Goal: Transaction & Acquisition: Purchase product/service

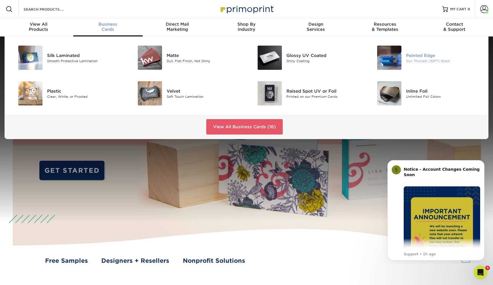
click at [393, 57] on img at bounding box center [389, 58] width 24 height 24
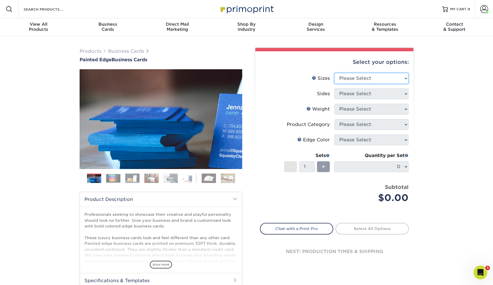
select select "2.00x3.50"
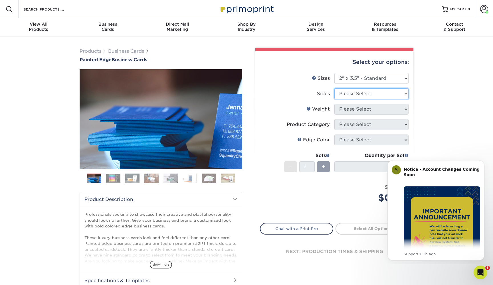
select select "13abbda7-1d64-4f25-8bb2-c179b224825d"
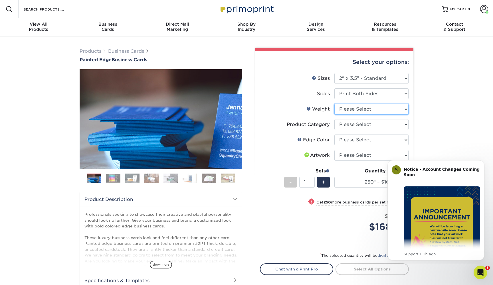
select select "32PTUC"
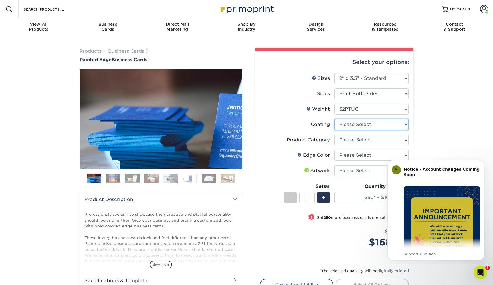
select select "3e7618de-abca-4bda-9f97-8b9129e913d8"
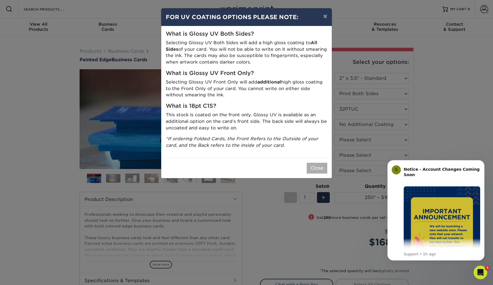
click at [317, 165] on button "Close" at bounding box center [317, 168] width 21 height 11
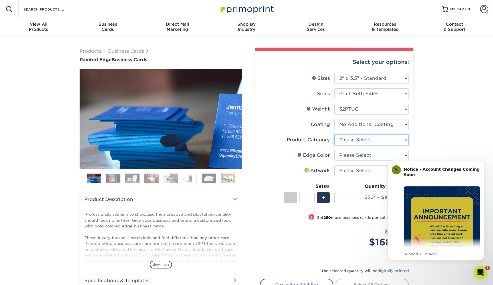
select select "3b5148f1-0588-4f88-a218-97bcfdce65c1"
click at [388, 156] on html "S Notice - Account Changes Coming Soon ​ Past Order Files Will Not Transfer: Wh…" at bounding box center [436, 209] width 114 height 109
click at [399, 156] on html "S Notice - Account Changes Coming Soon ​ Past Order Files Will Not Transfer: Wh…" at bounding box center [436, 209] width 114 height 109
select select "8edf2e46-2dbb-4a7c-bc5c-20ba781fe219"
click at [112, 180] on img at bounding box center [113, 178] width 14 height 9
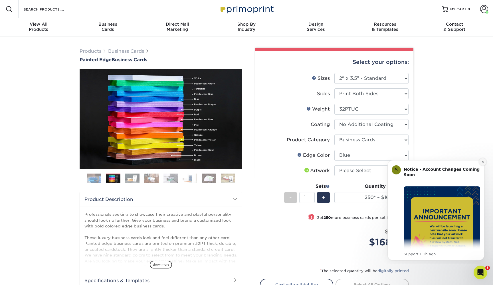
click at [482, 162] on icon "Dismiss notification" at bounding box center [482, 161] width 3 height 3
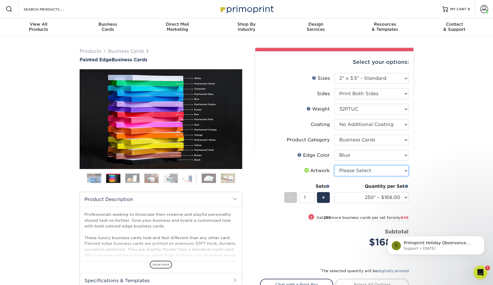
select select "upload"
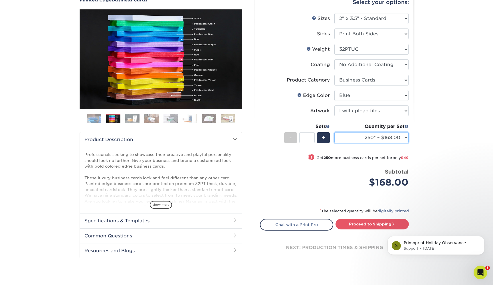
scroll to position [60, 0]
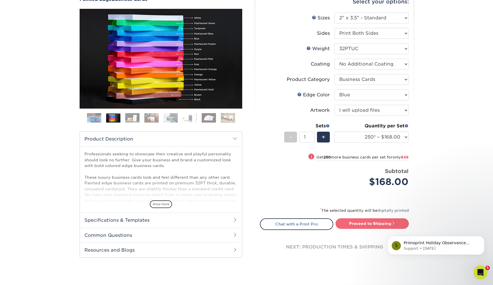
click at [370, 223] on link "Proceed to Shipping" at bounding box center [371, 224] width 73 height 10
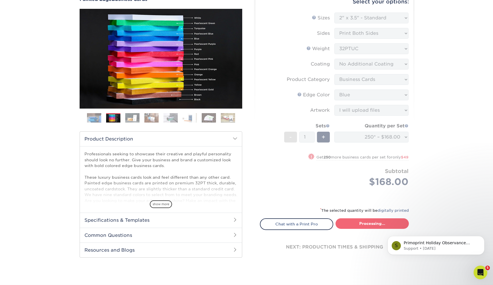
type input "Set 1"
select select "b1d50ed3-fc81-464d-a1d8-d1915fbce704"
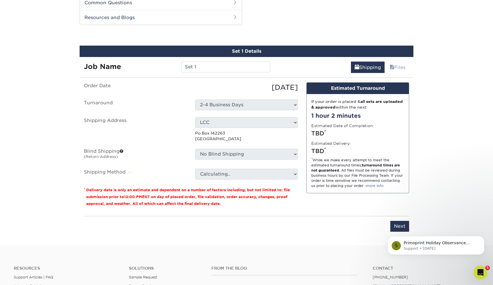
scroll to position [294, 0]
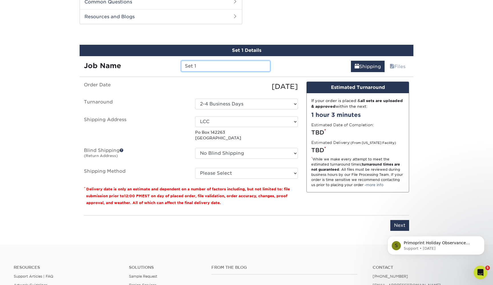
click at [225, 64] on input "Set 1" at bounding box center [225, 66] width 89 height 11
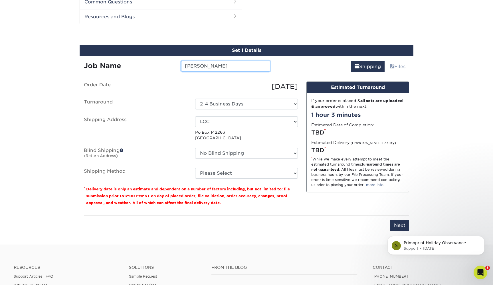
type input "[PERSON_NAME]"
select select "228383"
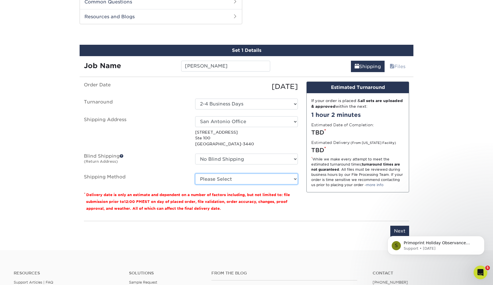
select select "03"
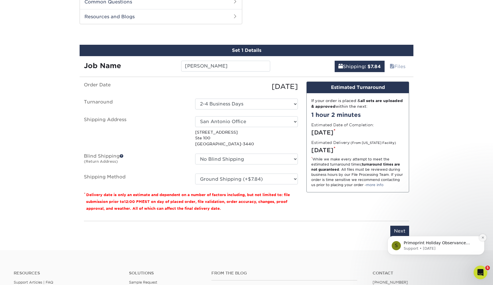
click at [483, 238] on icon "Dismiss notification" at bounding box center [483, 238] width 2 height 2
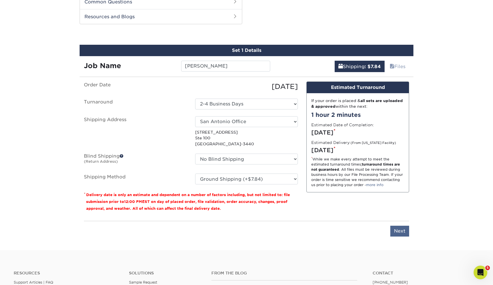
click at [404, 230] on input "Next" at bounding box center [399, 231] width 19 height 11
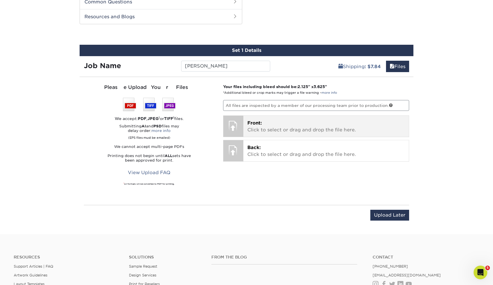
click at [260, 127] on p "Front: Click to select or drag and drop the file here." at bounding box center [326, 127] width 158 height 14
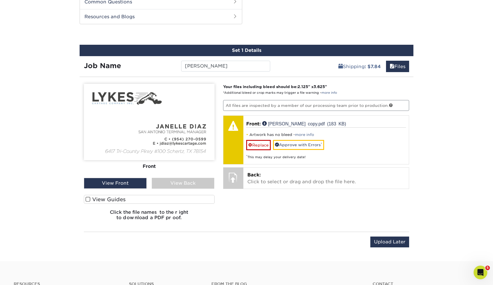
click at [88, 199] on span at bounding box center [88, 199] width 5 height 5
click at [0, 0] on input "View Guides" at bounding box center [0, 0] width 0 height 0
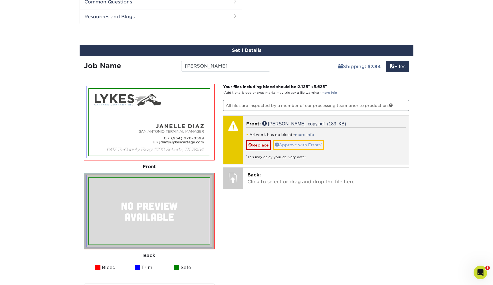
click at [288, 144] on link "Approve with Errors *" at bounding box center [298, 145] width 51 height 10
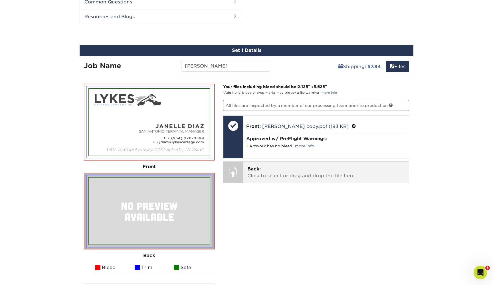
click at [264, 168] on p "Back: Click to select or drag and drop the file here." at bounding box center [326, 173] width 158 height 14
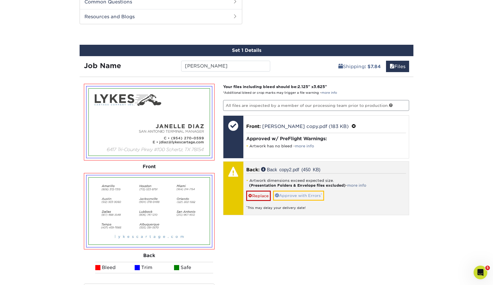
click at [291, 195] on link "Approve with Errors *" at bounding box center [298, 196] width 51 height 10
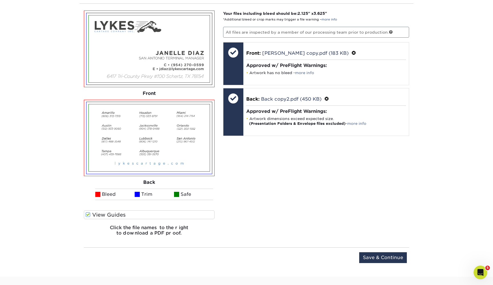
scroll to position [368, 0]
click at [382, 257] on input "Save & Continue" at bounding box center [383, 257] width 48 height 11
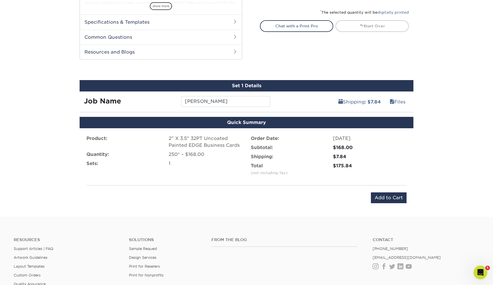
scroll to position [262, 0]
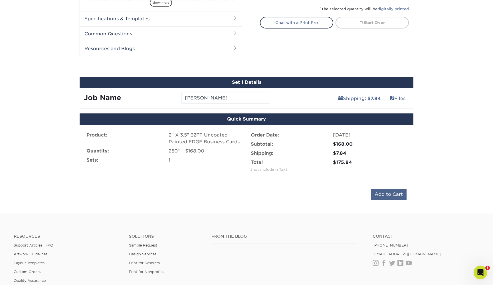
click at [389, 195] on input "Add to Cart" at bounding box center [389, 194] width 36 height 11
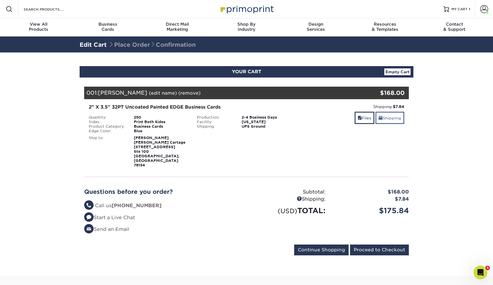
click at [389, 119] on link "Shipping" at bounding box center [389, 118] width 29 height 12
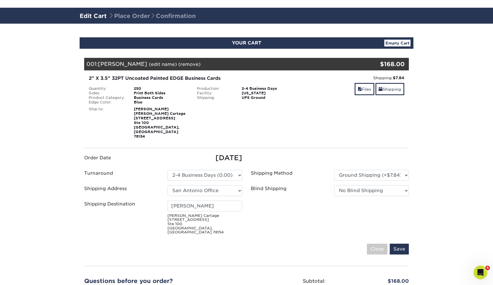
scroll to position [44, 0]
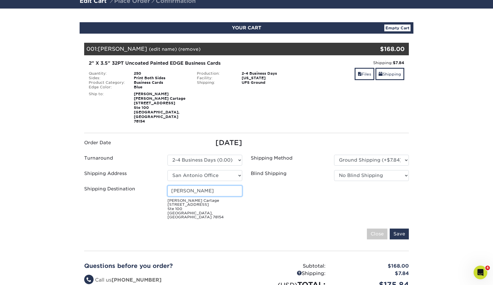
click at [221, 186] on input "Veronica Gonzales" at bounding box center [204, 191] width 75 height 11
click at [197, 186] on input "Janelle Diez" at bounding box center [204, 191] width 75 height 11
type input "Janelle Diaz"
click at [248, 189] on ul "Order Date 09/09/2025 Turnaround Please Select Select One" at bounding box center [246, 180] width 333 height 84
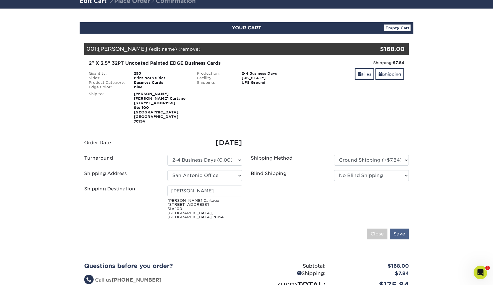
click at [403, 229] on input "Save" at bounding box center [399, 234] width 19 height 11
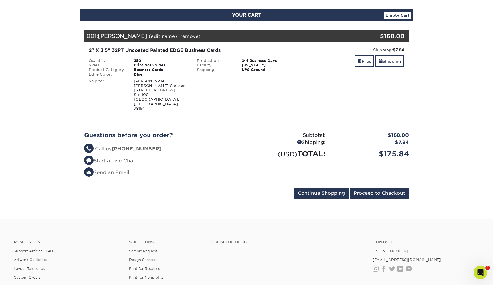
scroll to position [58, 0]
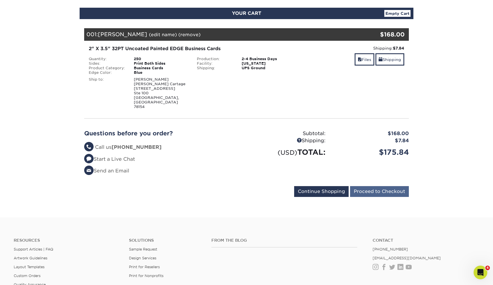
click at [382, 186] on input "Proceed to Checkout" at bounding box center [379, 191] width 59 height 11
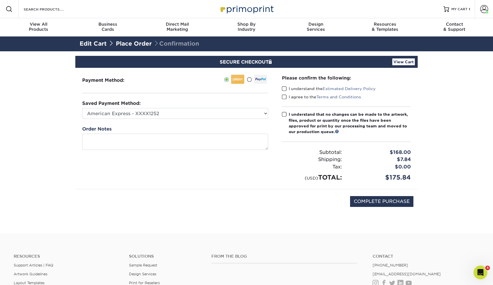
click at [286, 113] on span at bounding box center [284, 114] width 5 height 5
click at [0, 0] on input "I understand that no changes can be made to the artwork, files, product or quan…" at bounding box center [0, 0] width 0 height 0
click at [284, 100] on div "I agree to the Terms and Conditions" at bounding box center [346, 98] width 129 height 8
click at [284, 96] on span at bounding box center [284, 96] width 5 height 5
click at [0, 0] on input "I agree to the Terms and Conditions" at bounding box center [0, 0] width 0 height 0
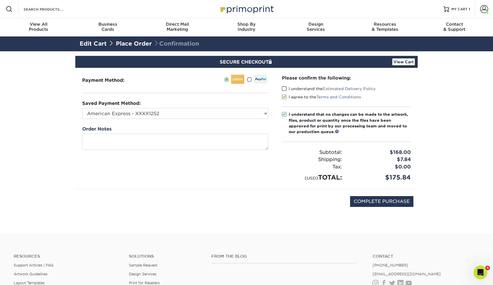
click at [284, 87] on span at bounding box center [284, 88] width 5 height 5
click at [0, 0] on input "I understand the Estimated Delivery Policy" at bounding box center [0, 0] width 0 height 0
click at [381, 201] on input "COMPLETE PURCHASE" at bounding box center [381, 201] width 63 height 11
type input "PROCESSING, PLEASE WAIT..."
